Goal: Information Seeking & Learning: Learn about a topic

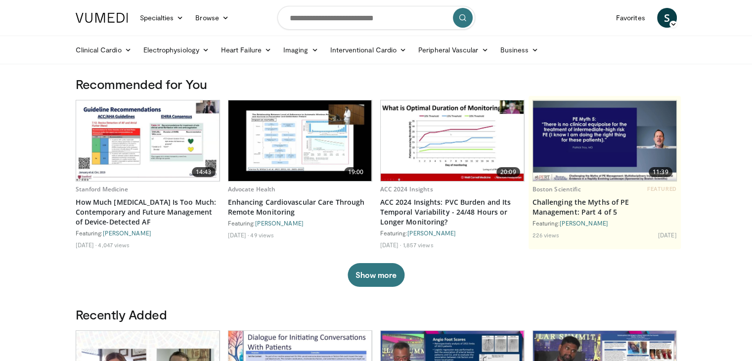
click at [674, 16] on span "S" at bounding box center [667, 18] width 20 height 20
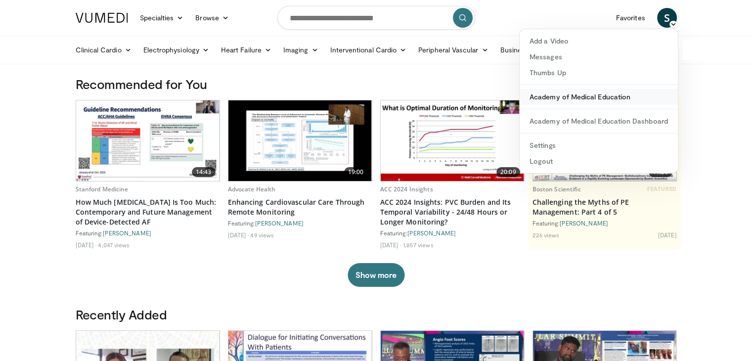
click at [574, 97] on link "Academy of Medical Education" at bounding box center [598, 97] width 158 height 16
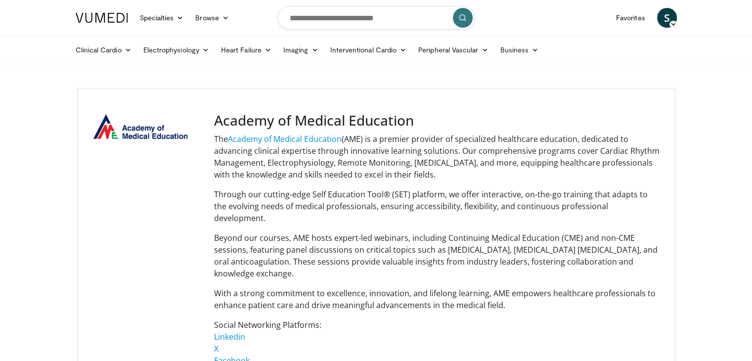
click at [658, 18] on span "S" at bounding box center [667, 18] width 20 height 20
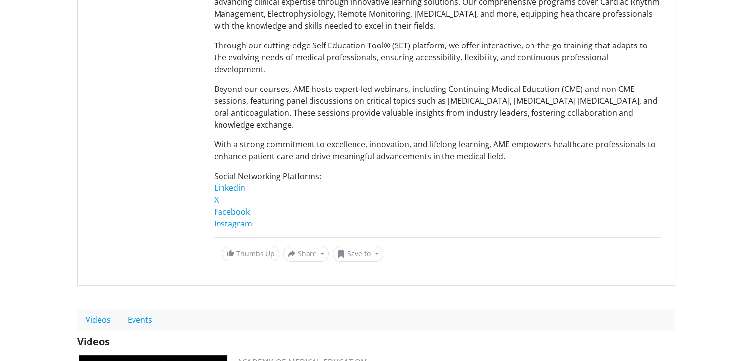
scroll to position [247, 0]
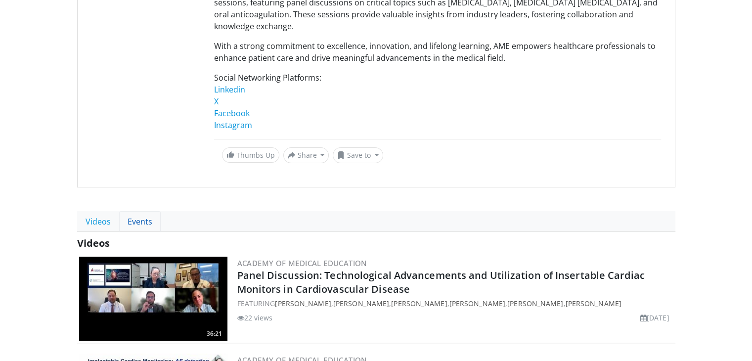
click at [135, 211] on link "Events" at bounding box center [140, 221] width 42 height 21
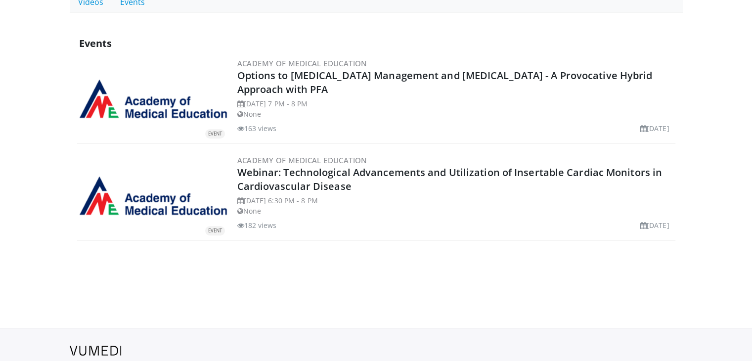
scroll to position [437, 0]
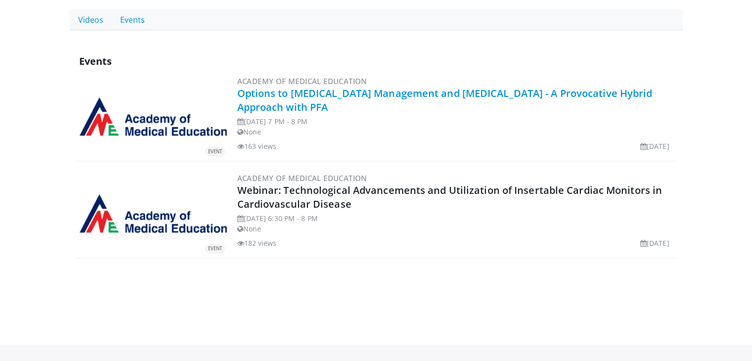
click at [305, 90] on link "Options to [MEDICAL_DATA] Management and [MEDICAL_DATA] - A Provocative Hybrid …" at bounding box center [444, 99] width 415 height 27
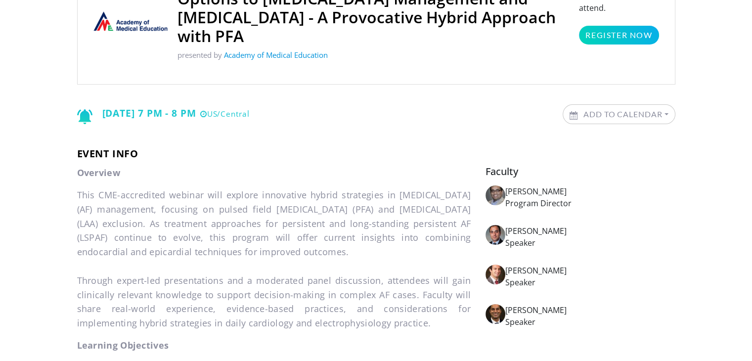
scroll to position [198, 0]
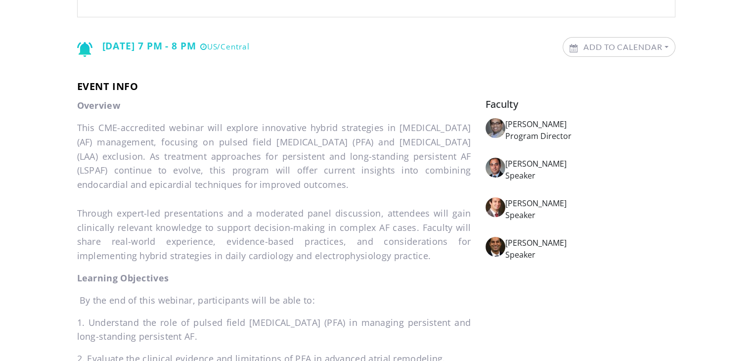
click at [494, 197] on img at bounding box center [495, 207] width 20 height 20
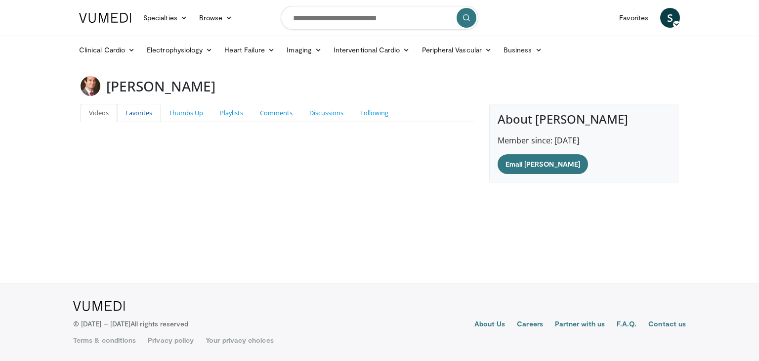
click at [125, 106] on link "Favorites" at bounding box center [138, 113] width 43 height 18
click at [198, 117] on link "Thumbs Up" at bounding box center [186, 113] width 51 height 18
drag, startPoint x: 550, startPoint y: 145, endPoint x: 585, endPoint y: 147, distance: 34.2
click at [585, 147] on div "About Michael Hoskins Member since: Apr 14, 2017 Email Michael" at bounding box center [583, 143] width 189 height 79
click at [397, 205] on body "Specialties Adult & Family Medicine Allergy, Asthma, Immunology Anesthesiology …" at bounding box center [379, 180] width 759 height 361
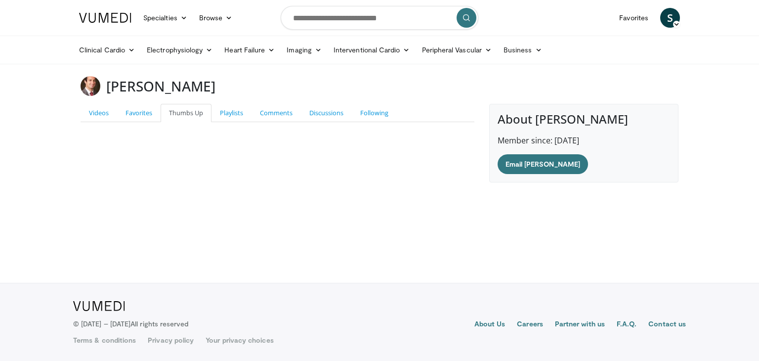
click at [87, 85] on img at bounding box center [91, 86] width 20 height 20
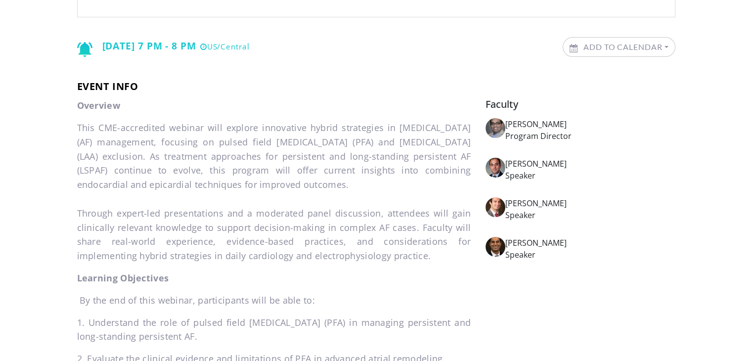
scroll to position [198, 0]
